Goal: Check status: Check status

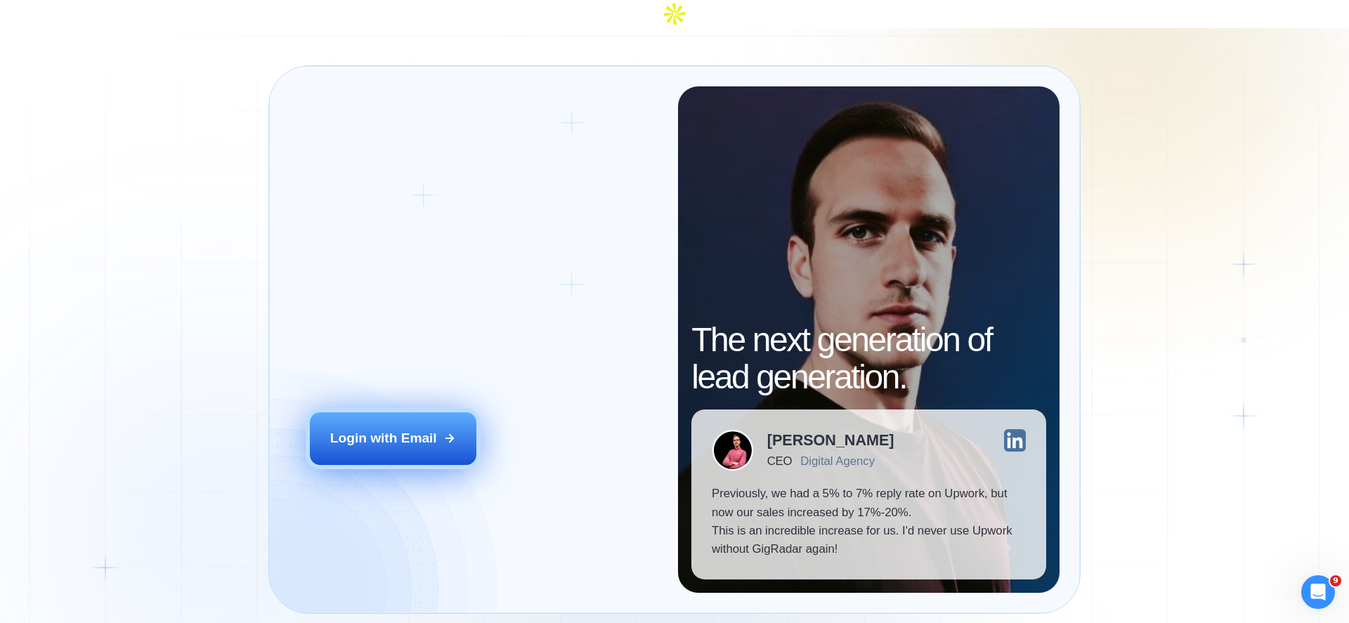
click at [416, 432] on button "Login with Email" at bounding box center [393, 439] width 167 height 52
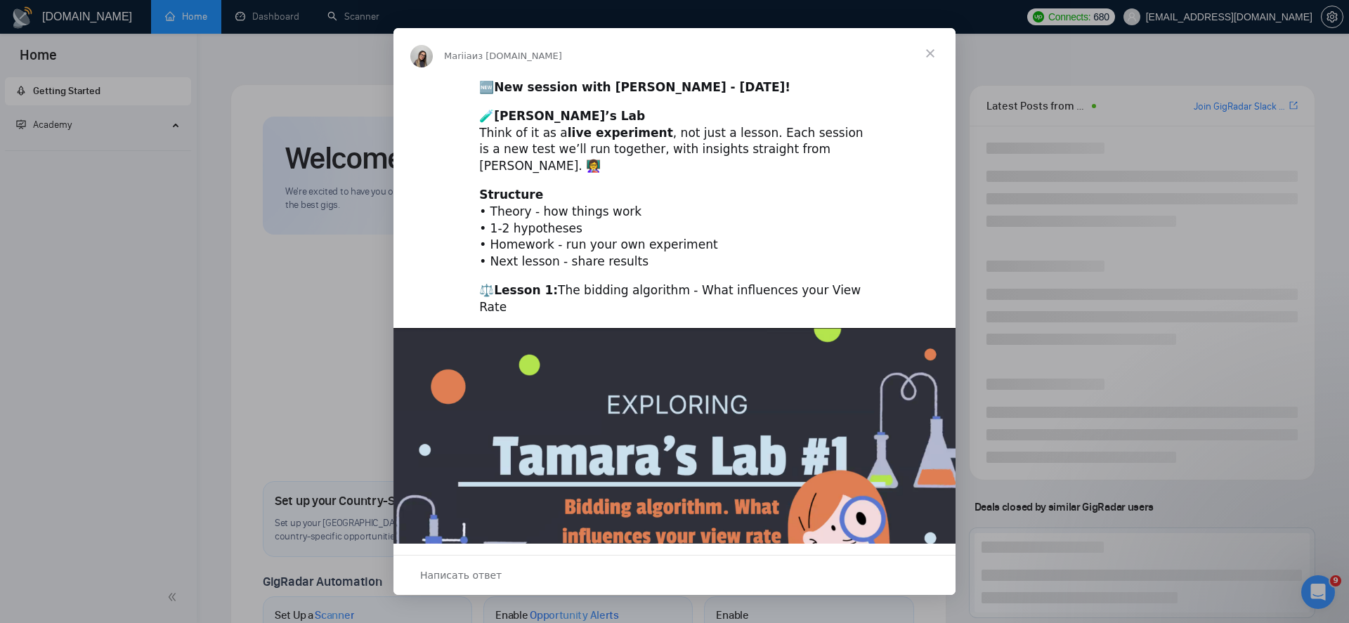
click at [928, 50] on span "Закрыть" at bounding box center [930, 53] width 51 height 51
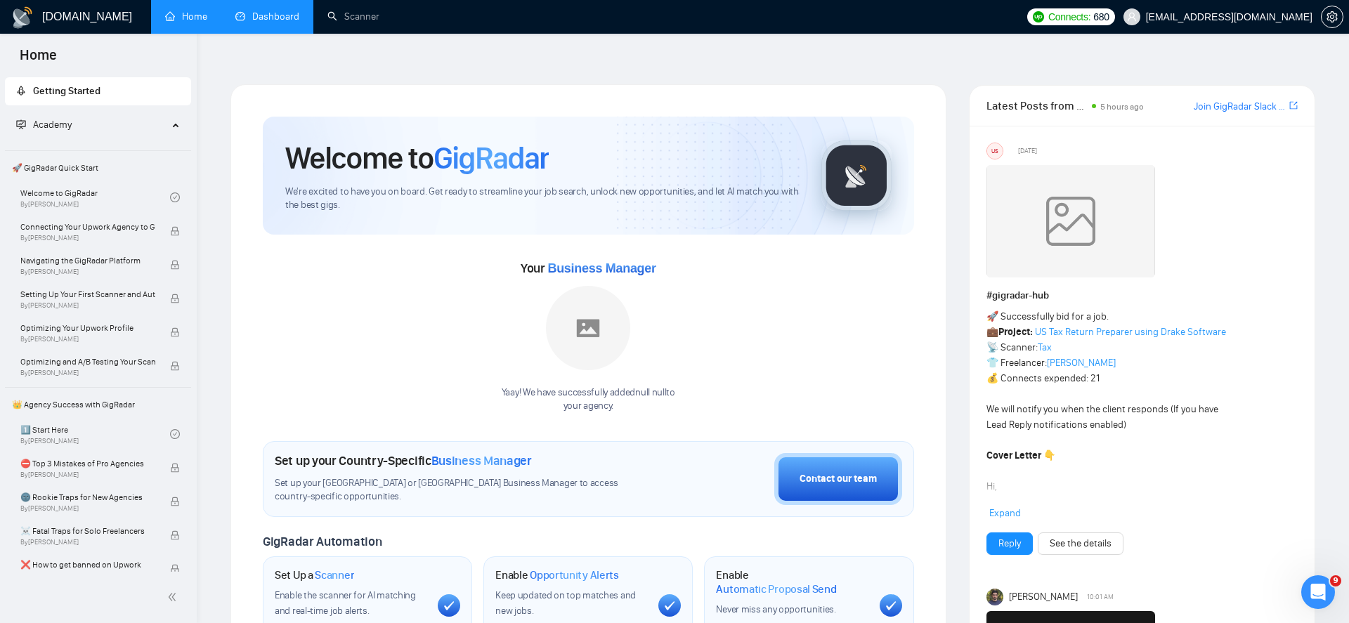
click at [277, 22] on link "Dashboard" at bounding box center [267, 17] width 64 height 12
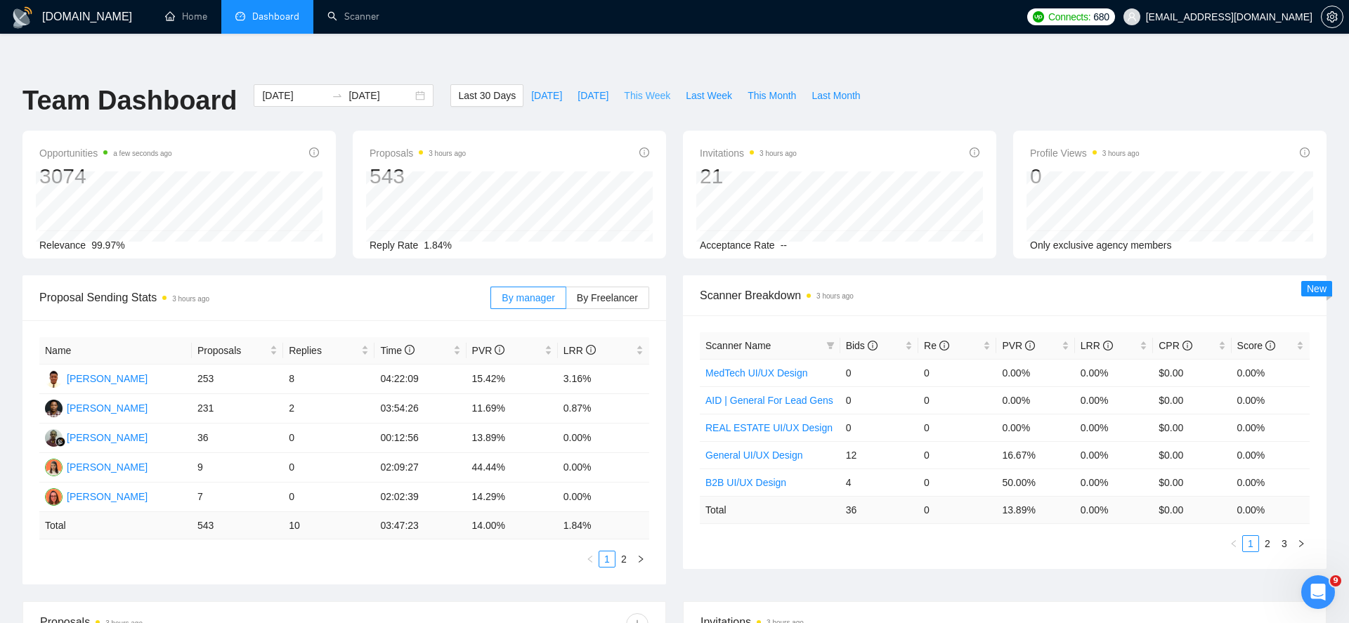
click at [650, 88] on span "This Week" at bounding box center [647, 95] width 46 height 15
type input "2025-09-15"
type input "2025-09-21"
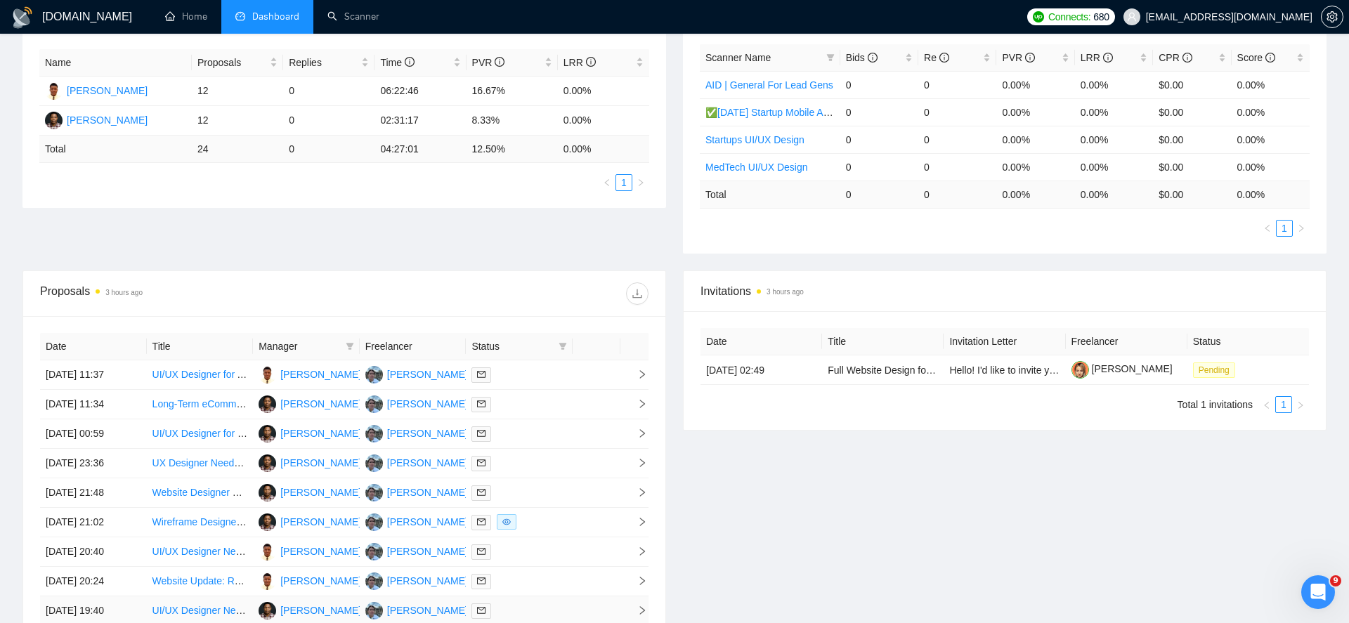
scroll to position [360, 0]
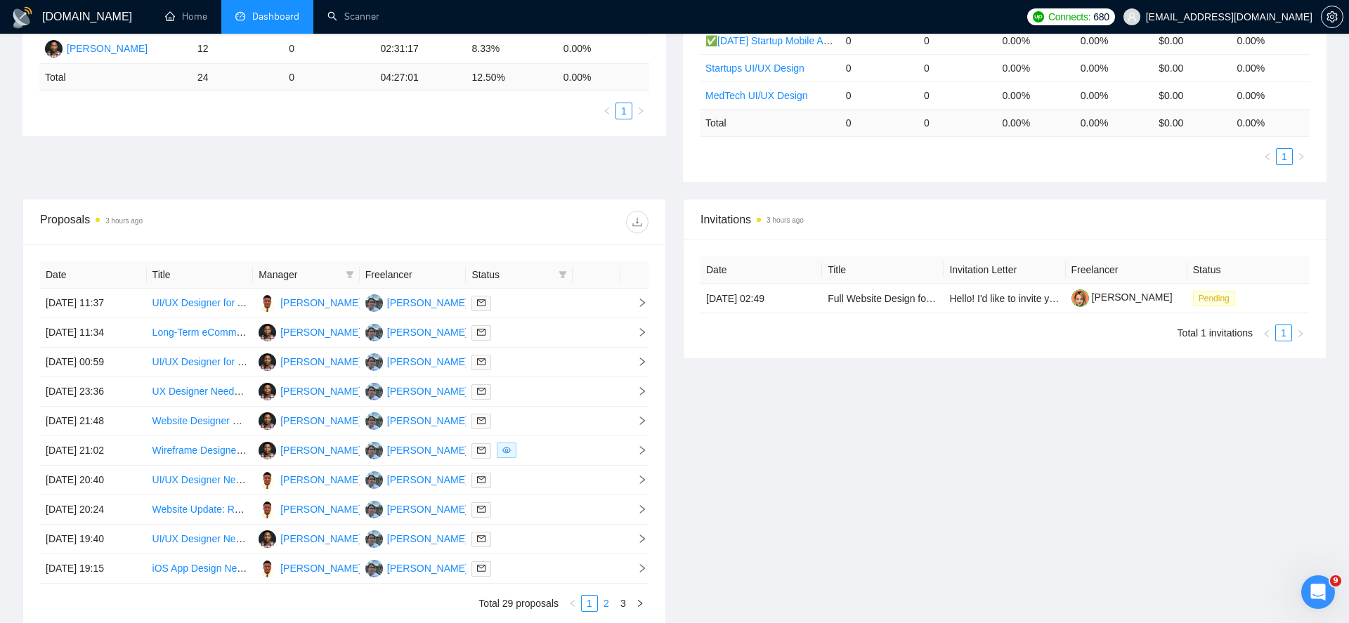
click at [609, 596] on link "2" at bounding box center [606, 603] width 15 height 15
